Goal: Navigation & Orientation: Find specific page/section

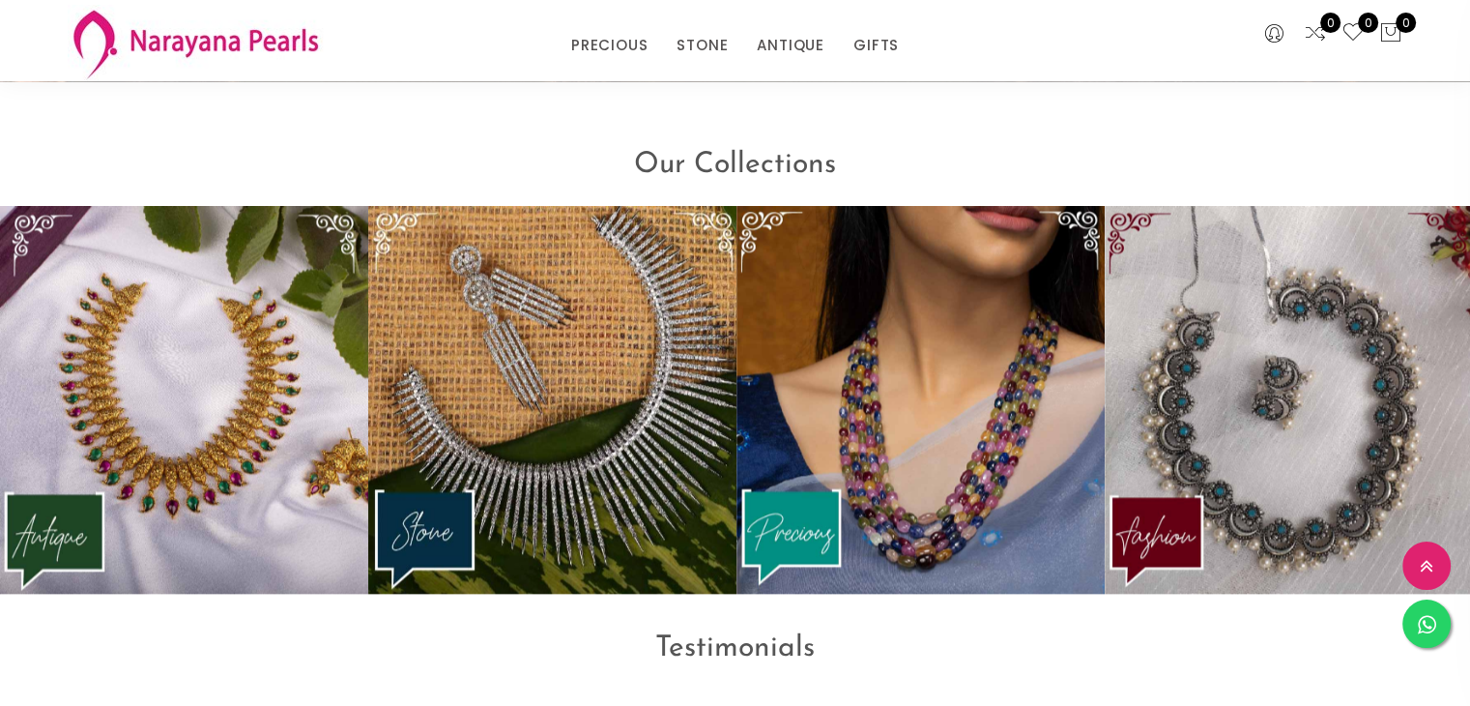
scroll to position [2513, 0]
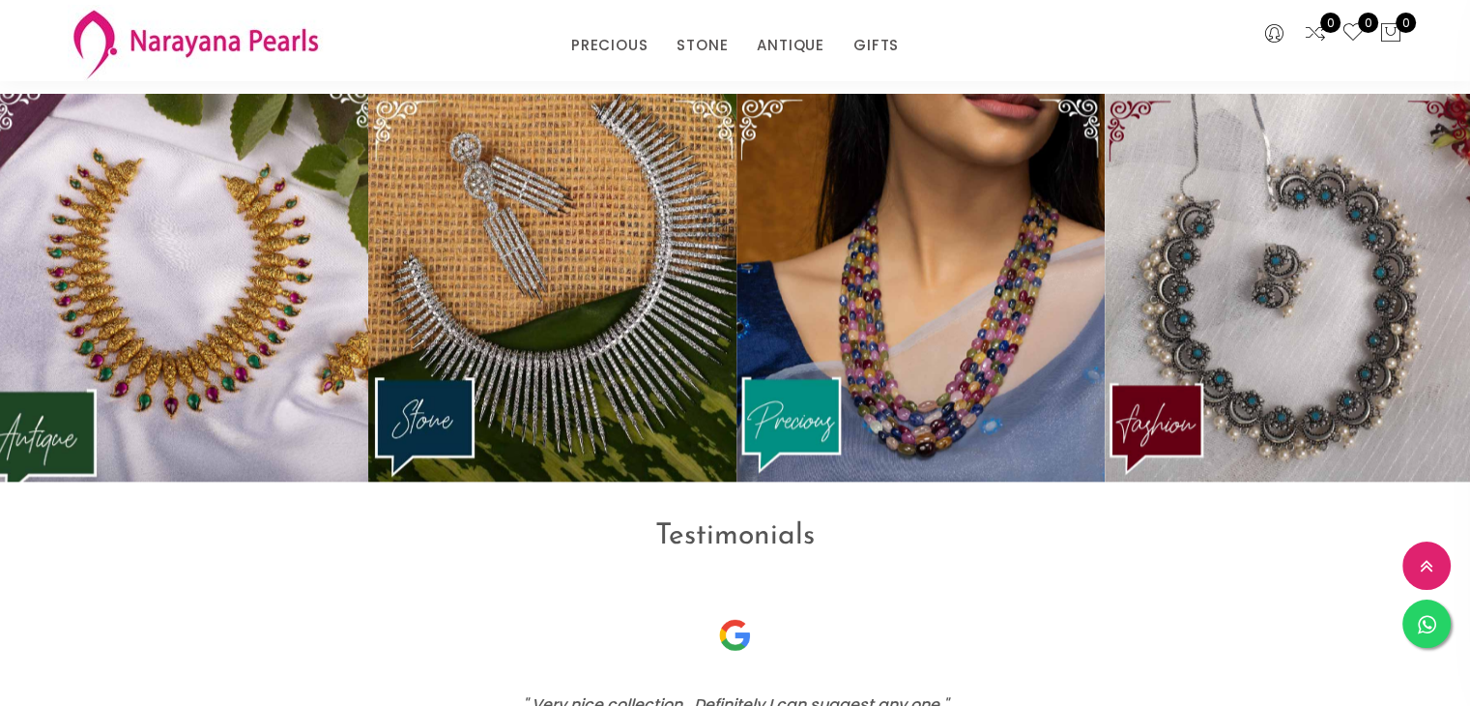
click at [128, 409] on img at bounding box center [184, 287] width 405 height 426
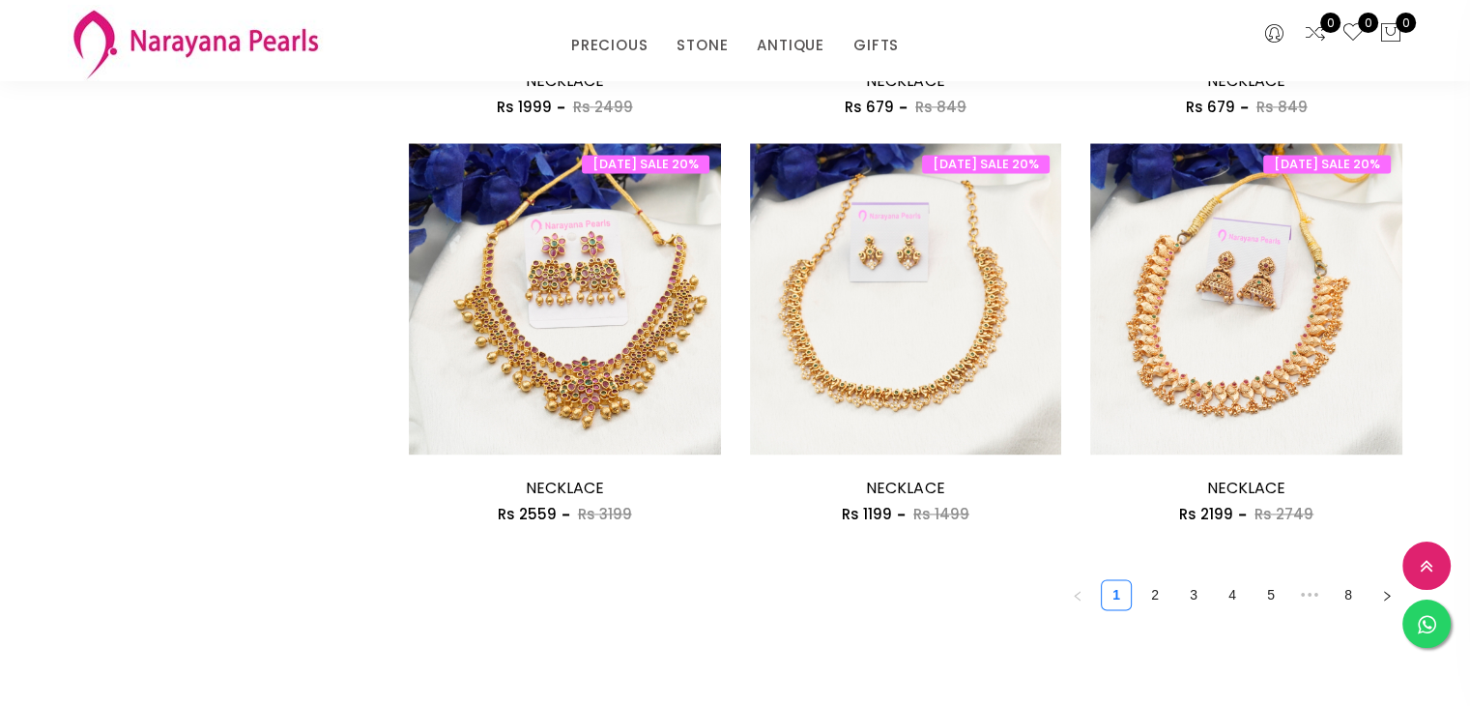
scroll to position [2610, 0]
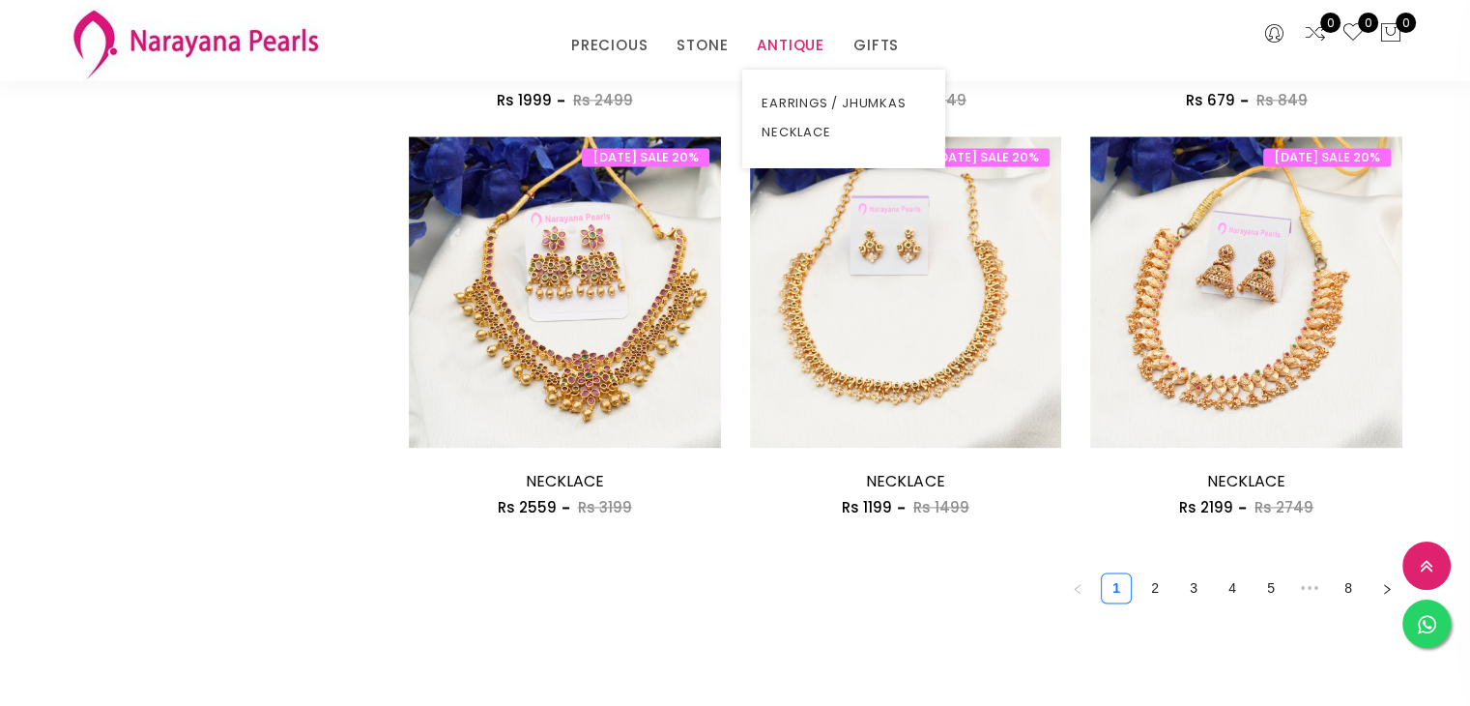
click at [792, 55] on link "ANTIQUE" at bounding box center [791, 45] width 68 height 29
click at [792, 46] on link "ANTIQUE" at bounding box center [791, 45] width 68 height 29
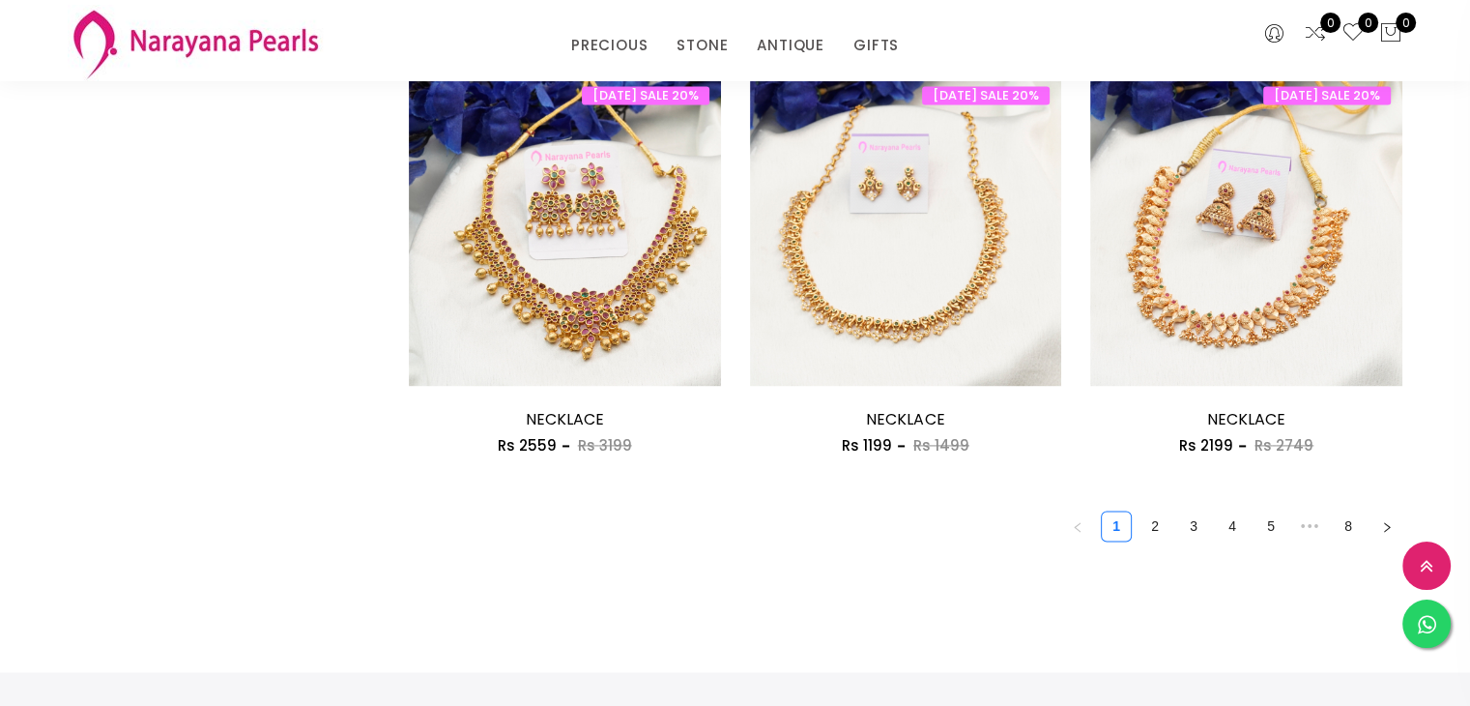
scroll to position [2707, 0]
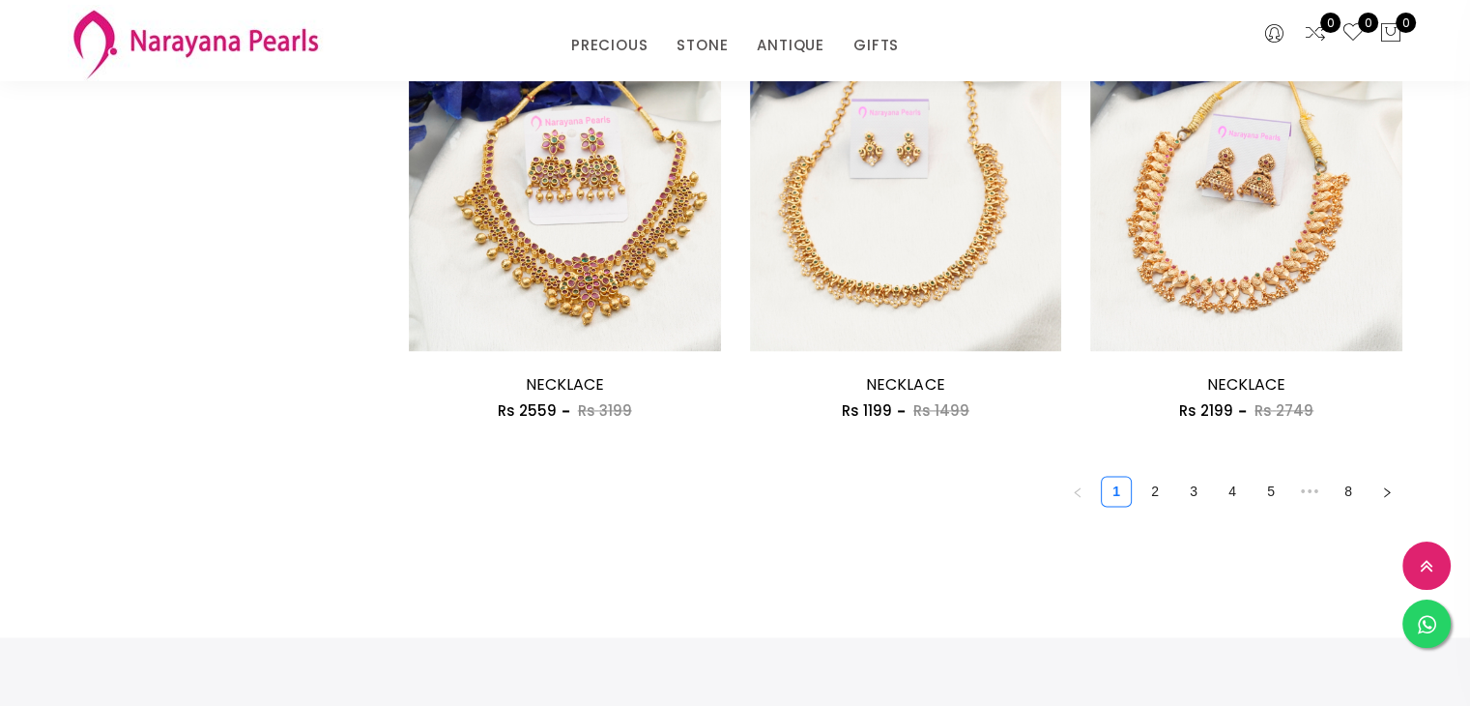
click at [1232, 485] on link "4" at bounding box center [1232, 491] width 29 height 29
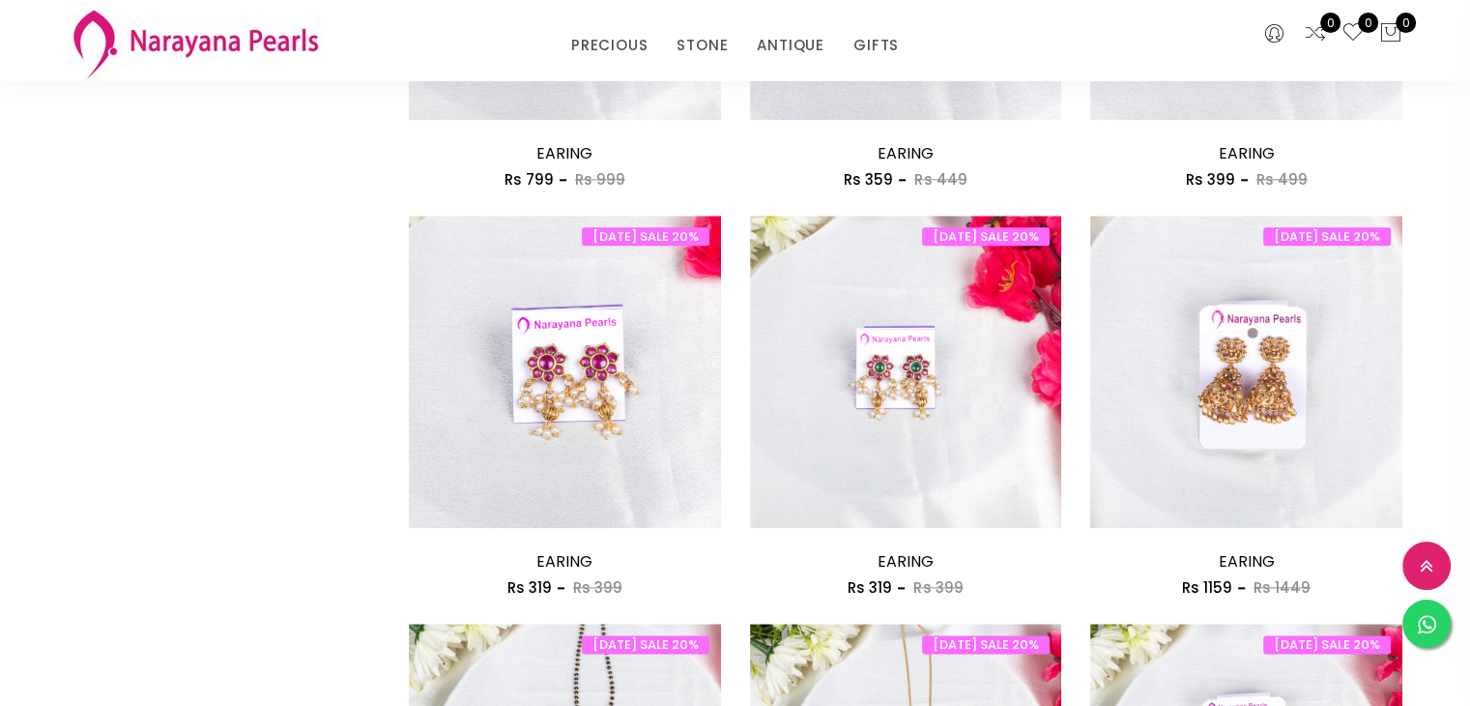
scroll to position [2127, 0]
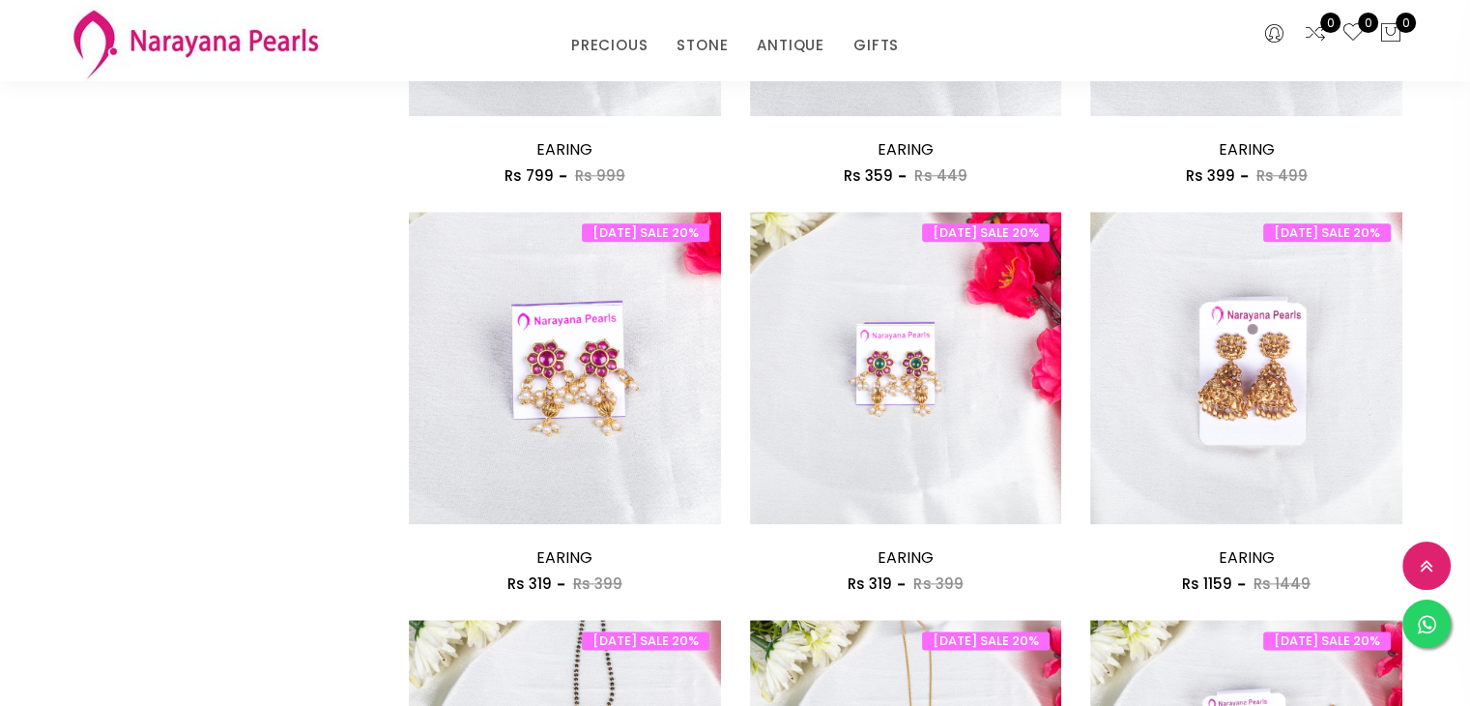
click at [255, 51] on img at bounding box center [195, 43] width 255 height 76
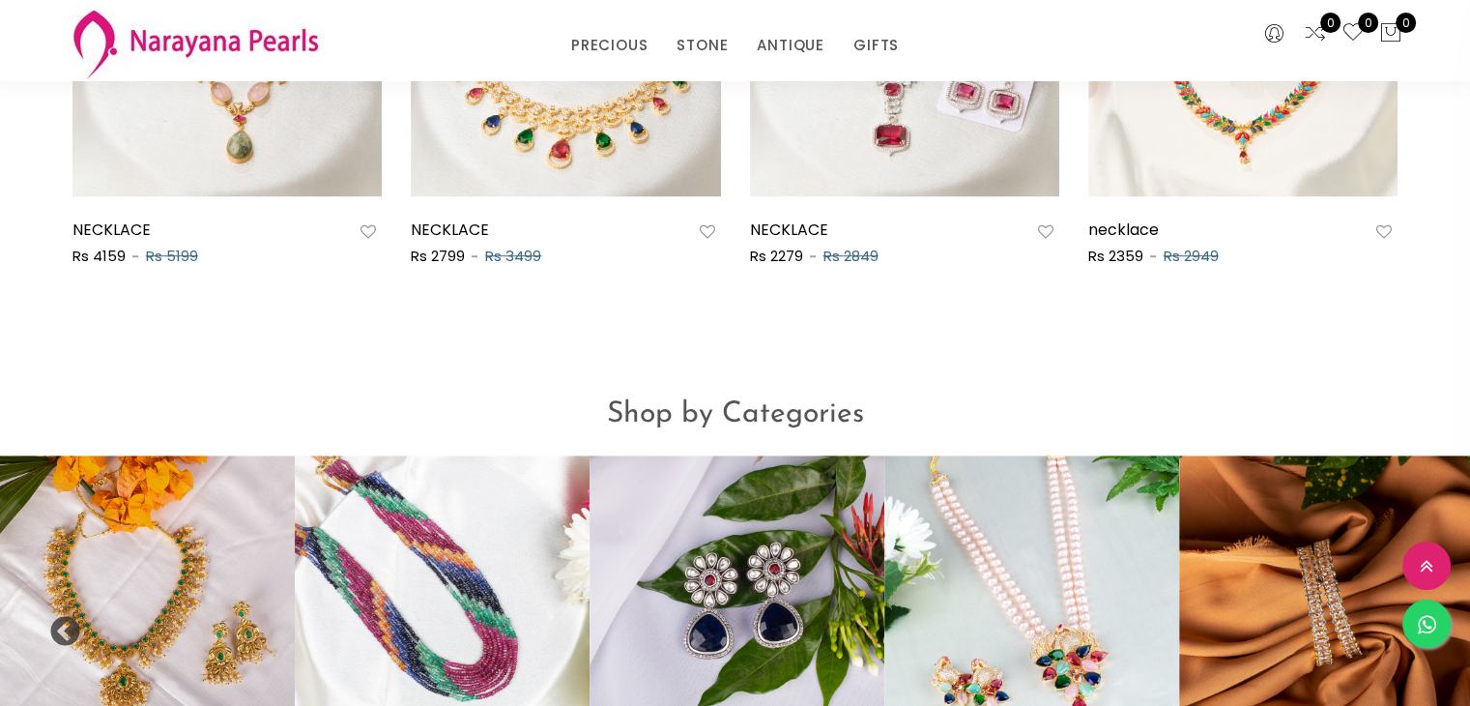
scroll to position [1645, 0]
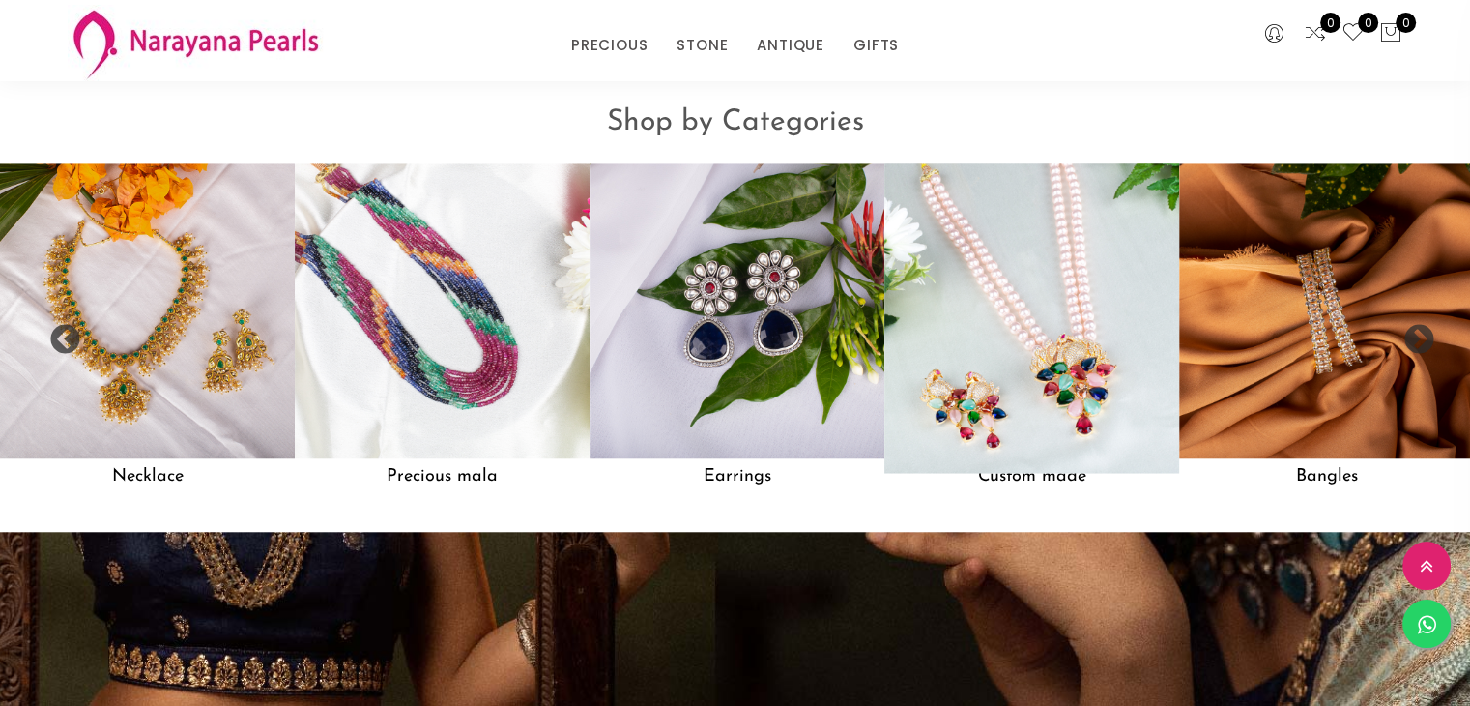
click at [994, 304] on img at bounding box center [1032, 311] width 325 height 325
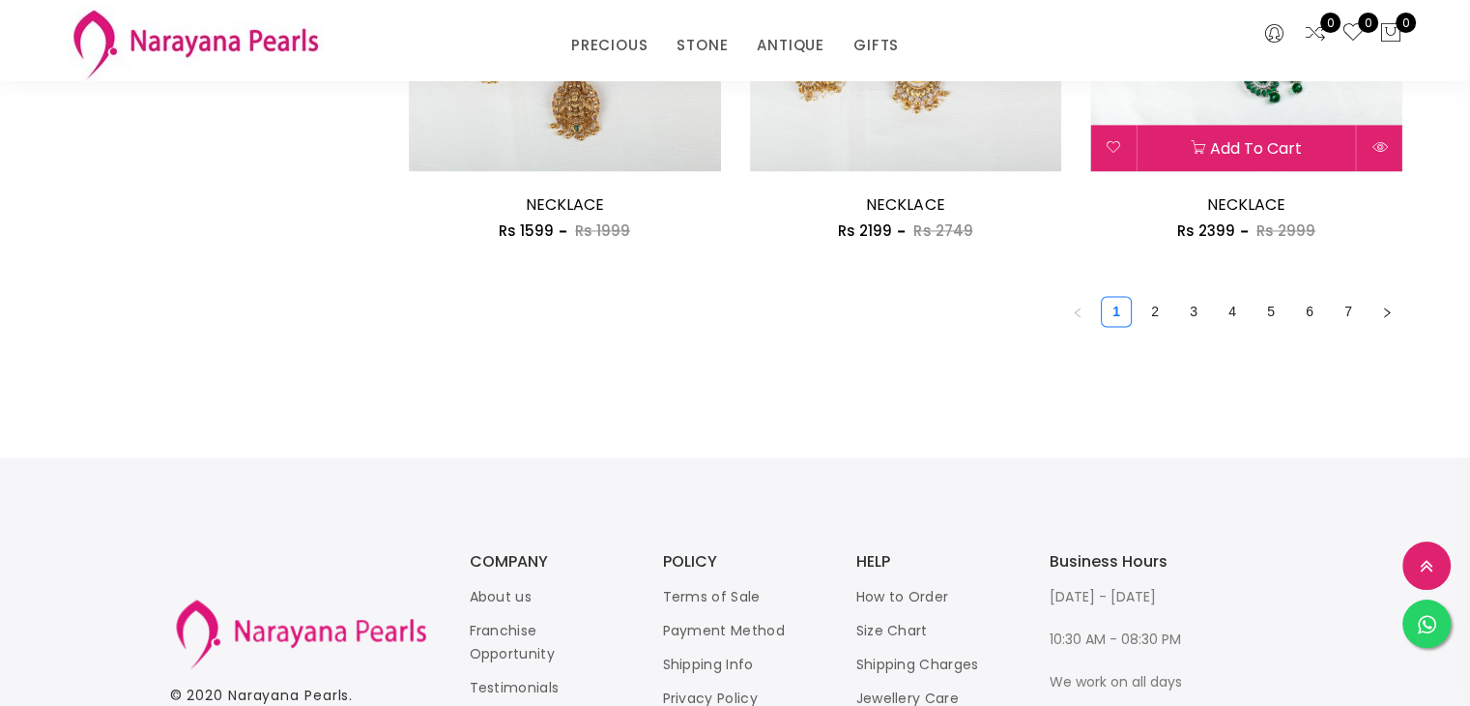
scroll to position [2707, 0]
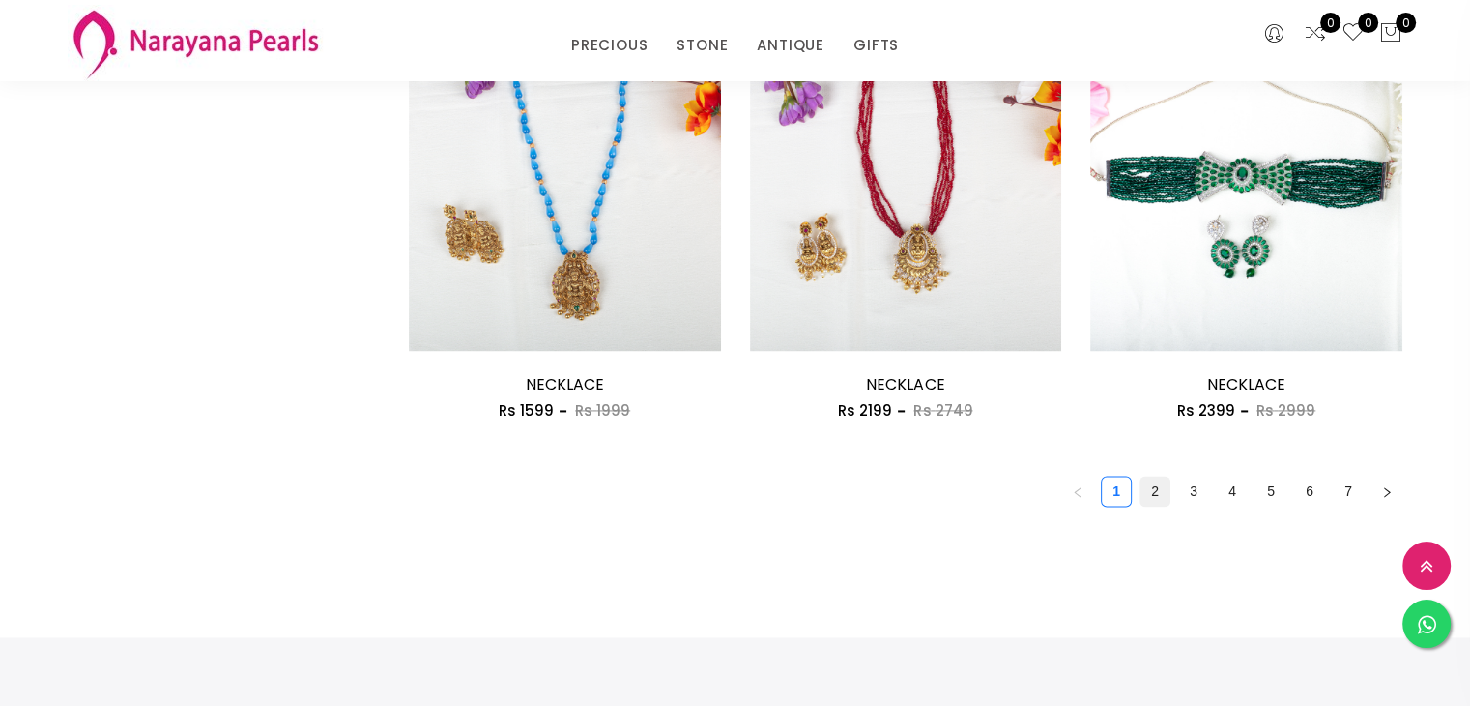
click at [1148, 492] on link "2" at bounding box center [1155, 491] width 29 height 29
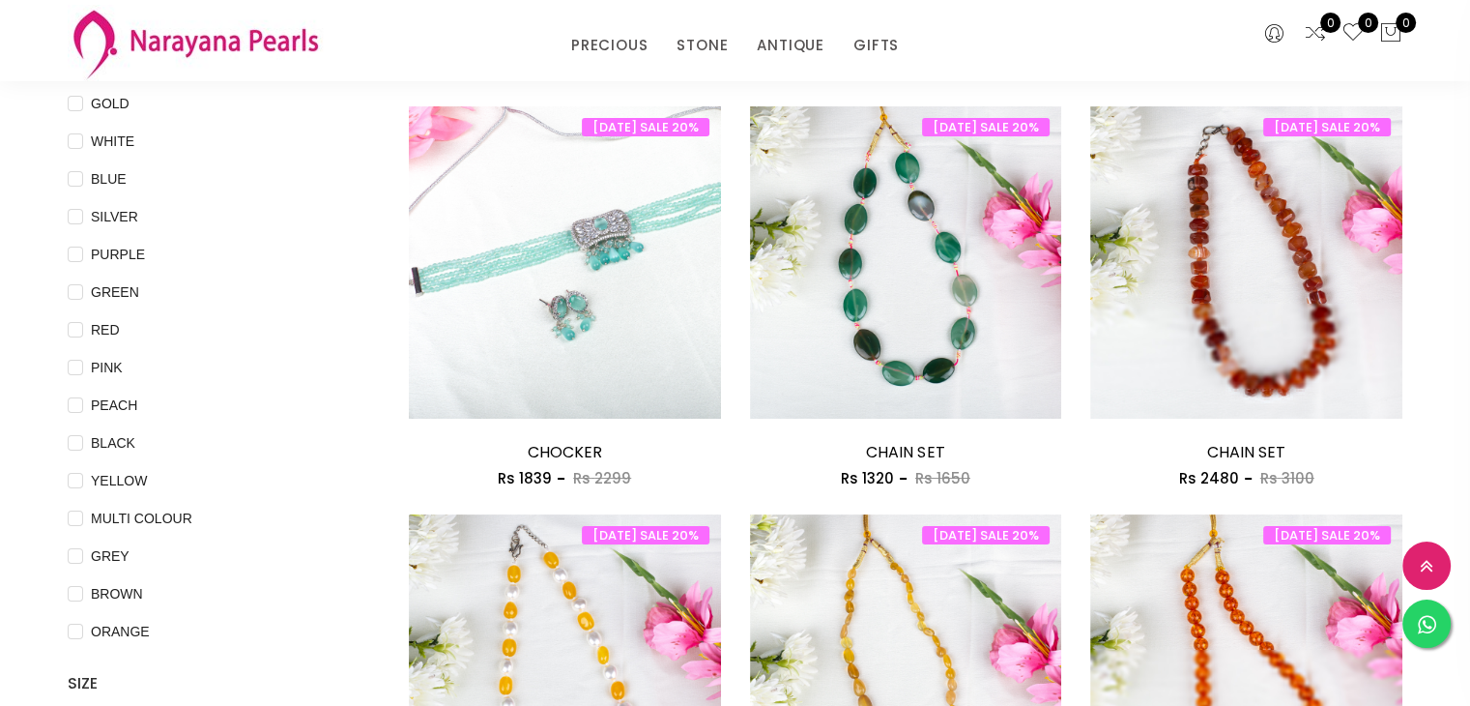
scroll to position [483, 0]
